Goal: Book appointment/travel/reservation

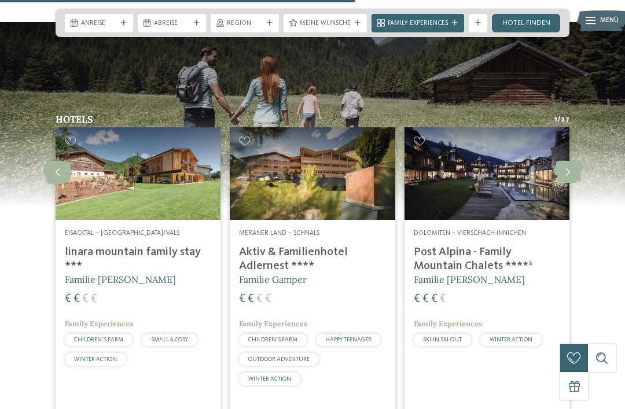
scroll to position [2298, 0]
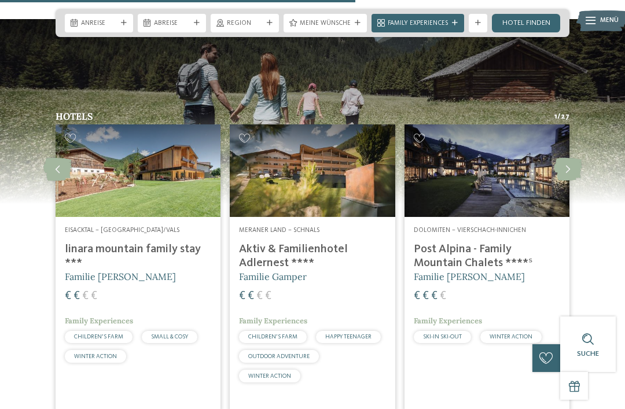
click at [122, 243] on h4 "linara mountain family stay ***" at bounding box center [138, 257] width 147 height 28
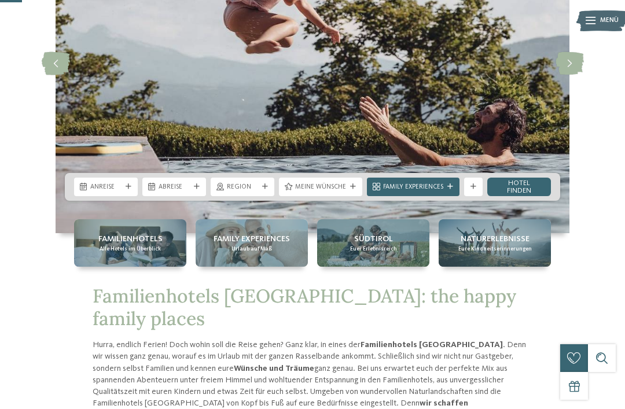
scroll to position [139, 0]
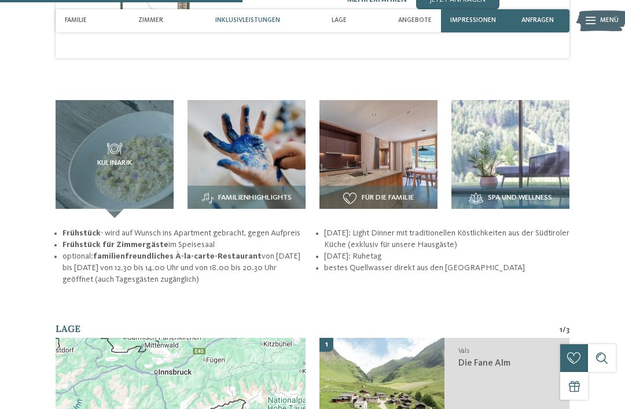
scroll to position [1169, 0]
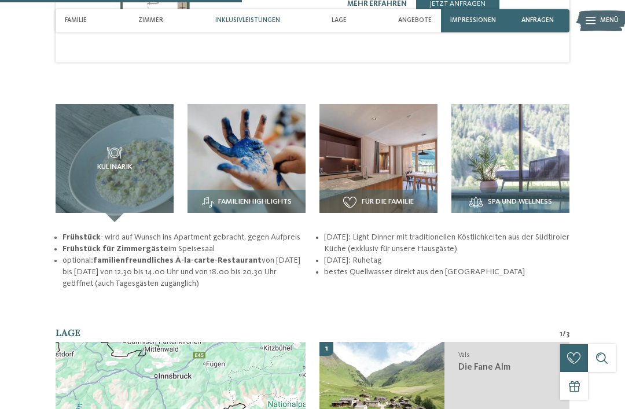
click at [107, 163] on span "Kulinarik" at bounding box center [114, 167] width 35 height 8
click at [398, 198] on span "Für die Familie" at bounding box center [388, 202] width 52 height 8
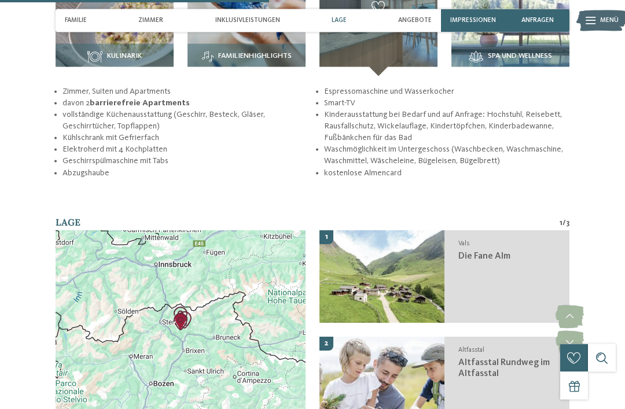
scroll to position [1316, 0]
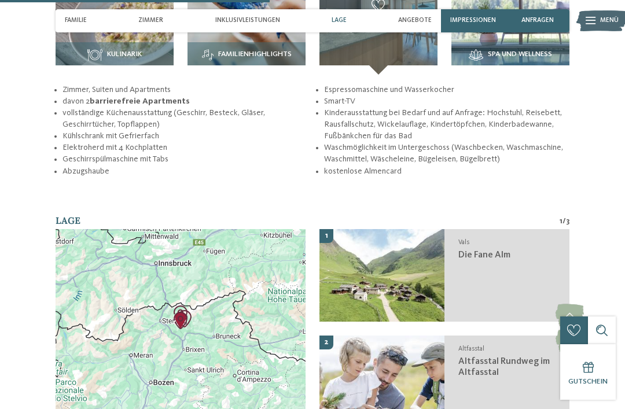
click at [512, 250] on div "Vals Die Fane Alm" at bounding box center [507, 275] width 125 height 93
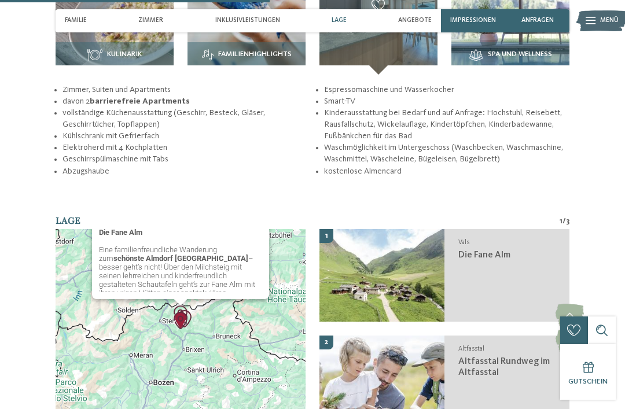
scroll to position [1451, 0]
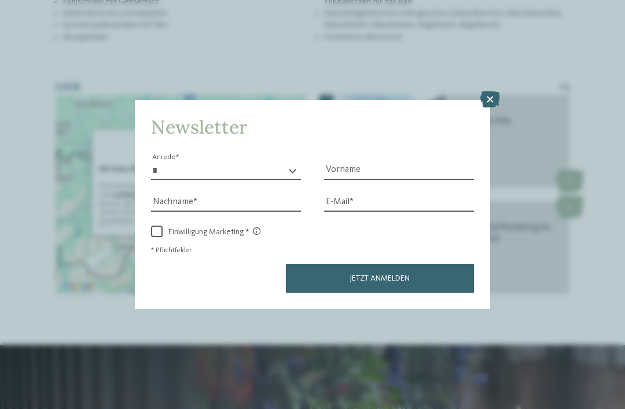
click at [488, 92] on icon at bounding box center [491, 100] width 20 height 16
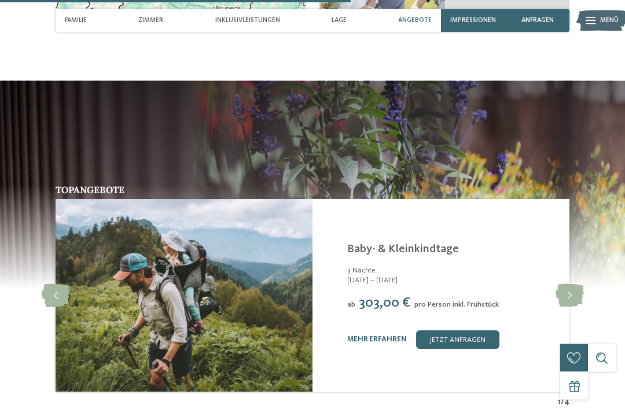
scroll to position [1715, 0]
click at [575, 284] on icon at bounding box center [570, 295] width 28 height 23
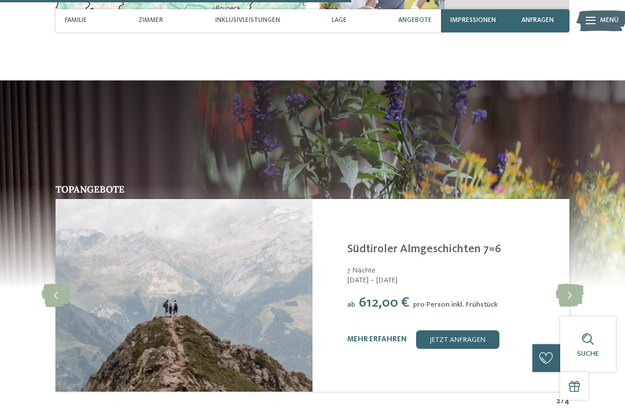
click at [572, 284] on icon at bounding box center [570, 295] width 28 height 23
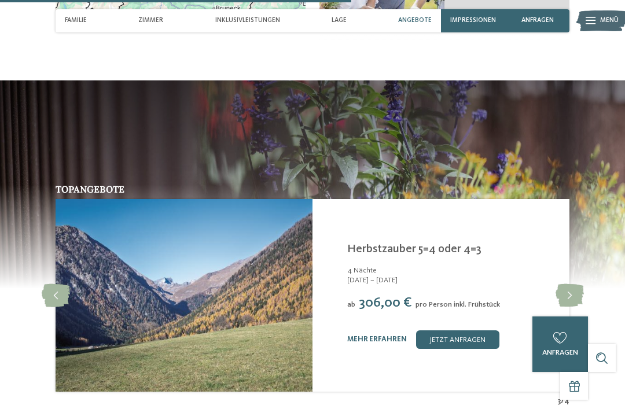
click at [576, 284] on icon at bounding box center [570, 295] width 28 height 23
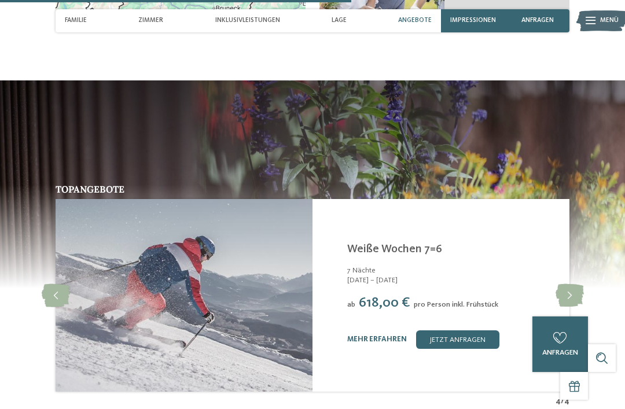
click at [579, 284] on icon at bounding box center [570, 295] width 28 height 23
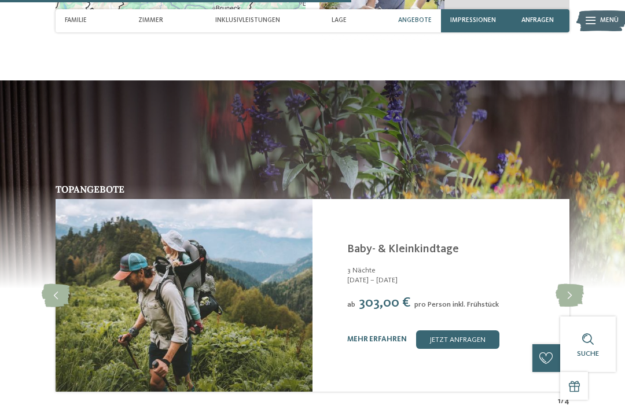
click at [576, 284] on icon at bounding box center [570, 295] width 28 height 23
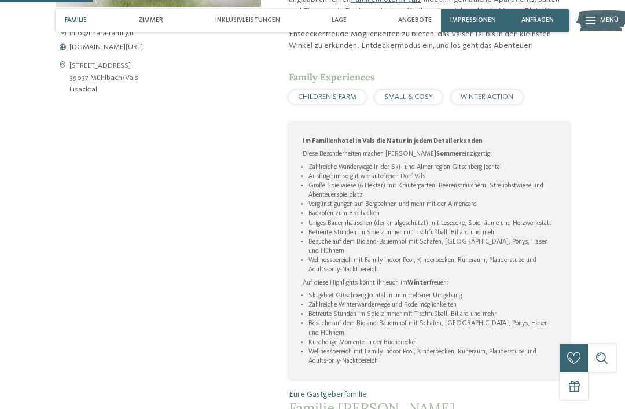
scroll to position [456, 0]
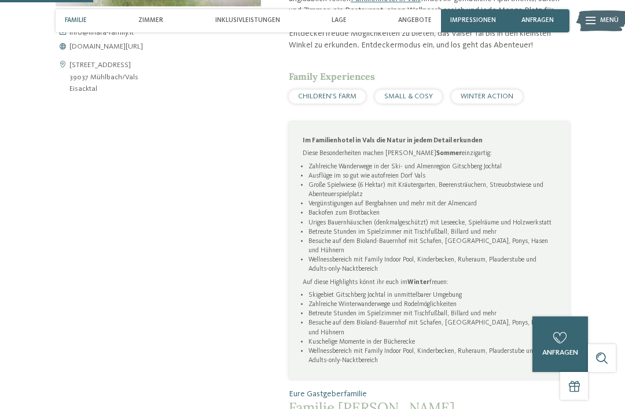
click at [253, 24] on span "Inklusivleistungen" at bounding box center [247, 21] width 65 height 8
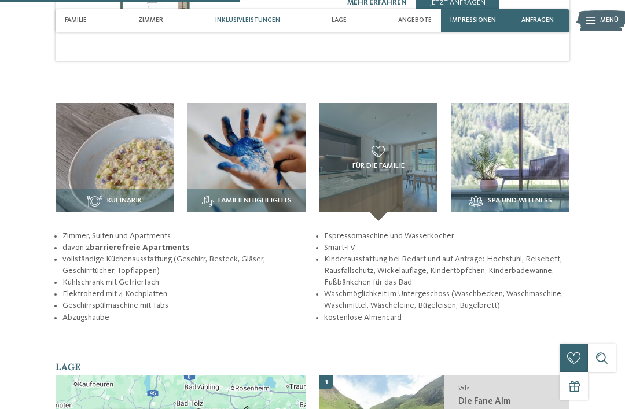
scroll to position [1171, 0]
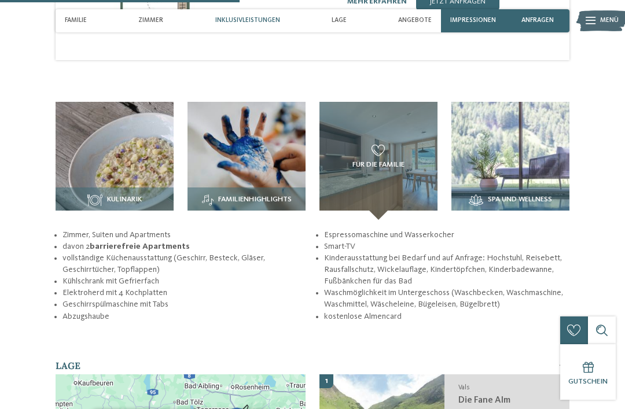
click at [250, 176] on img at bounding box center [247, 161] width 118 height 118
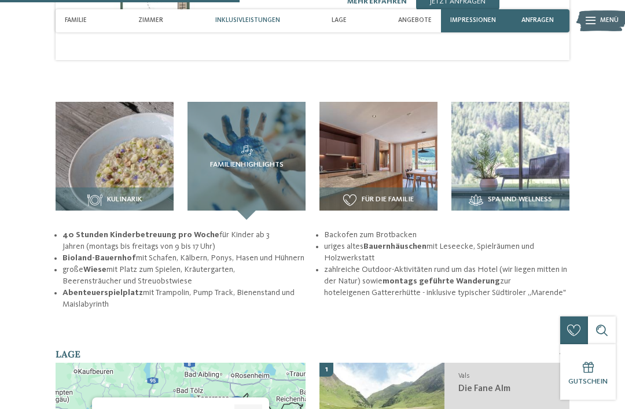
click at [130, 169] on img at bounding box center [115, 161] width 118 height 118
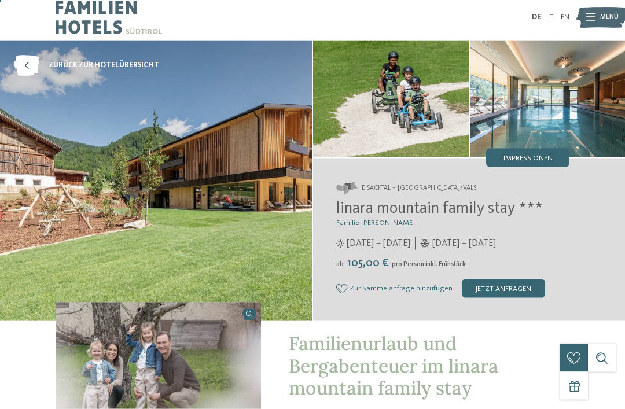
scroll to position [0, 0]
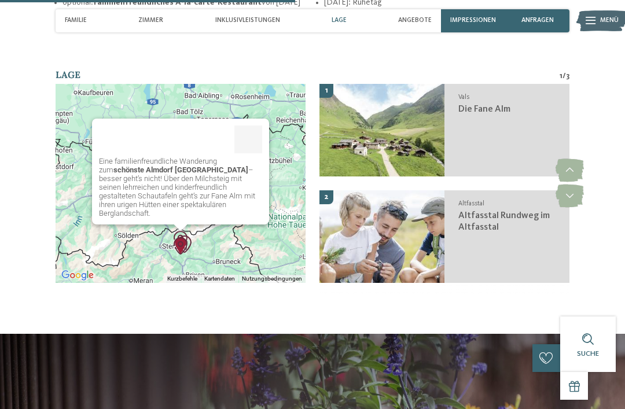
click at [521, 224] on div "Altfasstal Altfasstal Rundweg im Altfasstal" at bounding box center [507, 237] width 125 height 93
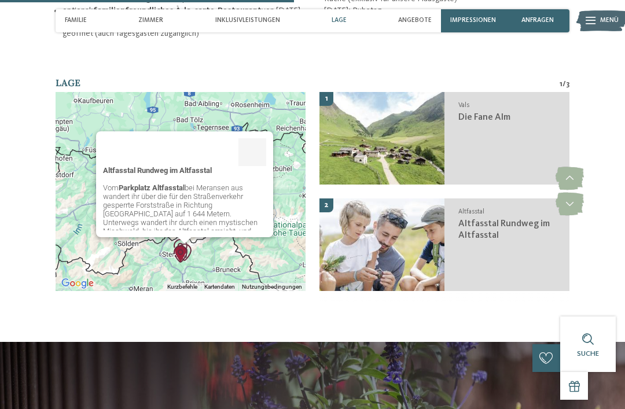
scroll to position [1418, 0]
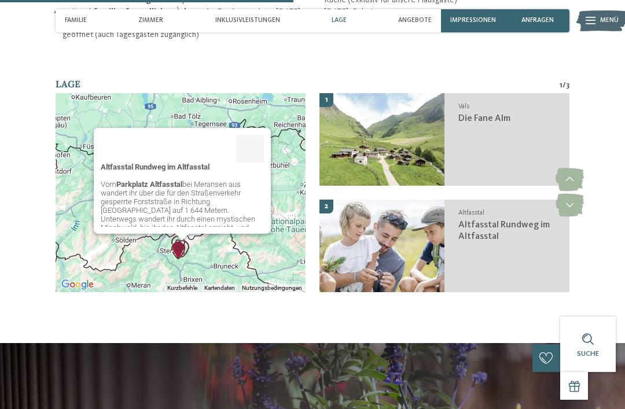
click at [581, 194] on icon at bounding box center [570, 205] width 28 height 23
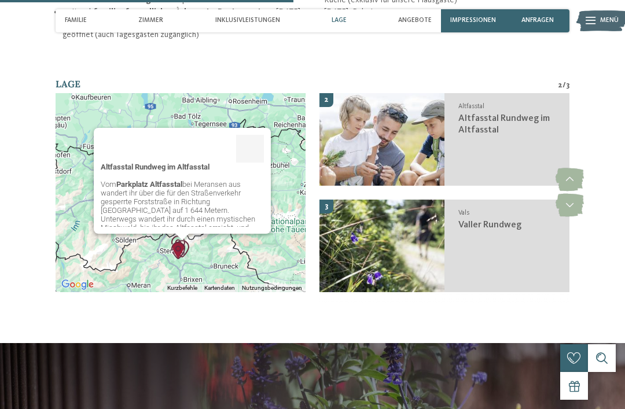
click at [576, 194] on icon at bounding box center [570, 205] width 28 height 23
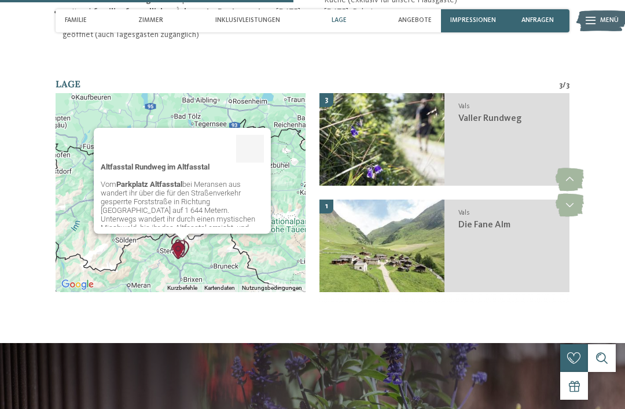
click at [575, 194] on icon at bounding box center [570, 205] width 28 height 23
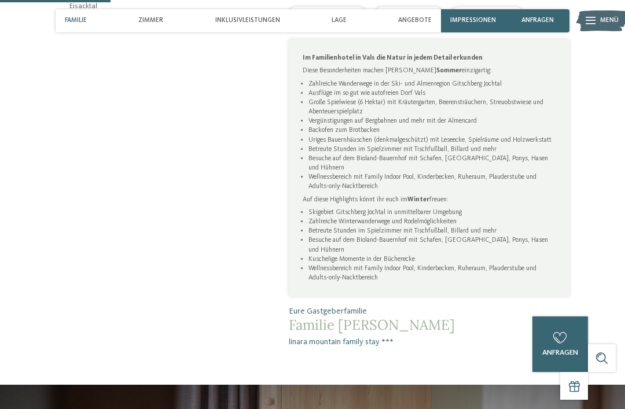
scroll to position [538, 0]
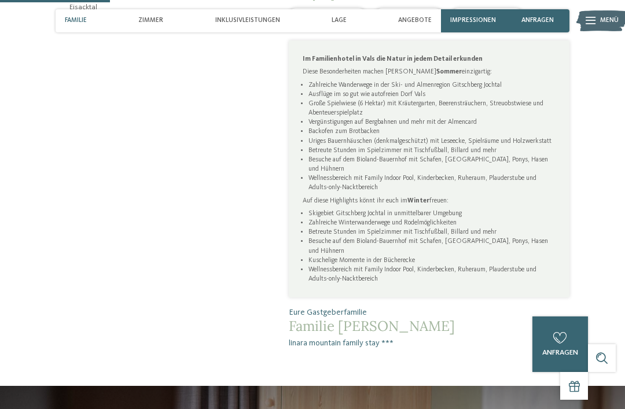
click at [350, 19] on div "Lage" at bounding box center [339, 20] width 24 height 23
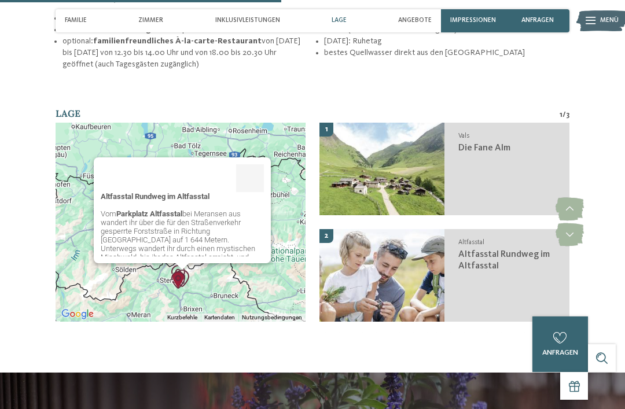
scroll to position [1418, 0]
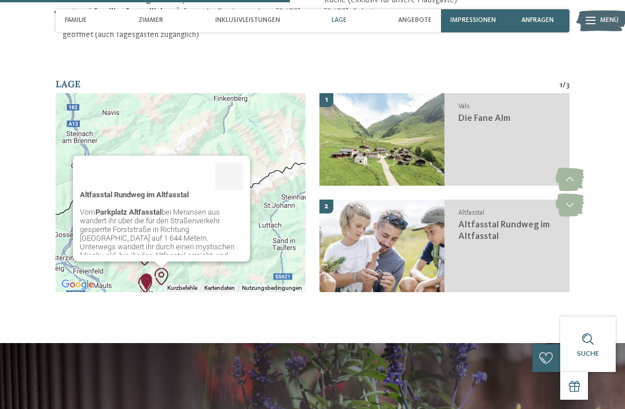
click at [264, 105] on div "Altfasstal Rundweg im Altfasstal Vom Parkplatz Altfasstal bei [GEOGRAPHIC_DATA]…" at bounding box center [181, 192] width 250 height 199
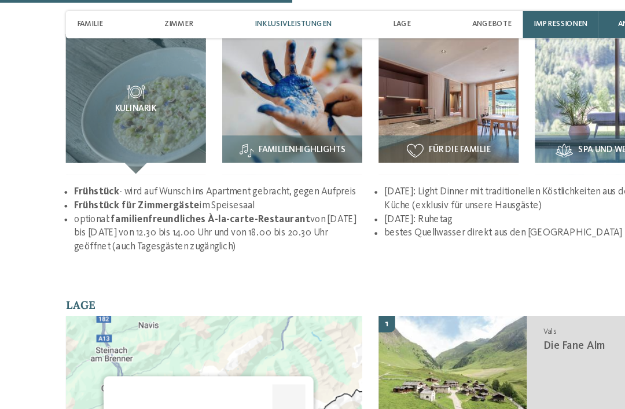
scroll to position [1219, 0]
